Goal: Information Seeking & Learning: Learn about a topic

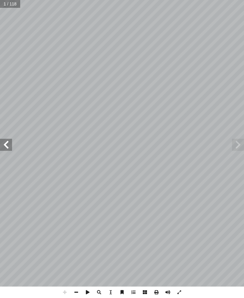
click at [5, 139] on span at bounding box center [6, 145] width 12 height 12
click at [7, 139] on span at bounding box center [6, 145] width 12 height 12
click at [9, 142] on span at bounding box center [6, 145] width 12 height 12
click at [9, 143] on span at bounding box center [6, 145] width 12 height 12
click at [6, 145] on span at bounding box center [6, 145] width 12 height 12
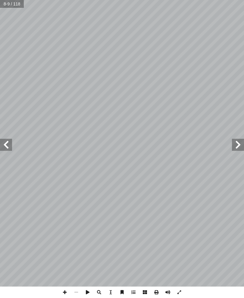
click at [5, 140] on span at bounding box center [6, 145] width 12 height 12
click at [10, 147] on span at bounding box center [6, 145] width 12 height 12
click at [10, 145] on span at bounding box center [6, 145] width 12 height 12
click at [9, 147] on span at bounding box center [6, 145] width 12 height 12
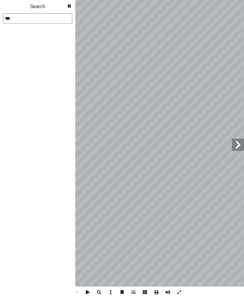
click at [33, 9] on div "Search" at bounding box center [37, 6] width 75 height 13
click at [27, 17] on input "***" at bounding box center [37, 18] width 69 height 11
type input "**"
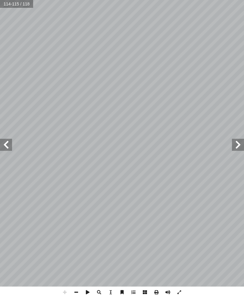
click at [10, 146] on span at bounding box center [6, 145] width 12 height 12
click at [242, 140] on span at bounding box center [238, 145] width 12 height 12
